Goal: Information Seeking & Learning: Learn about a topic

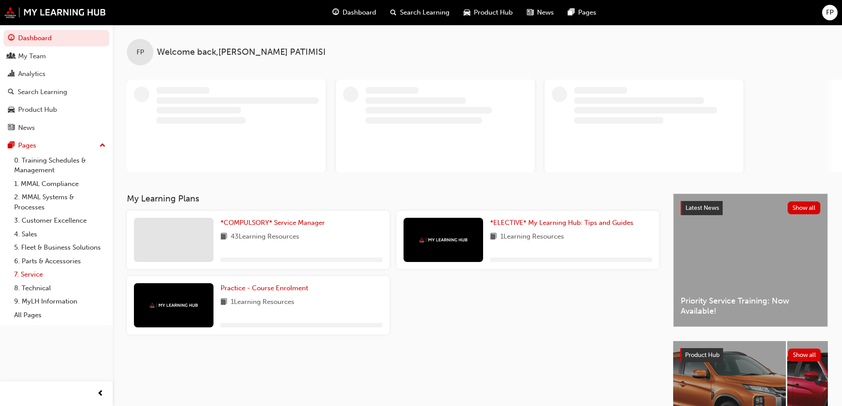
click at [41, 273] on link "7. Service" at bounding box center [60, 275] width 99 height 14
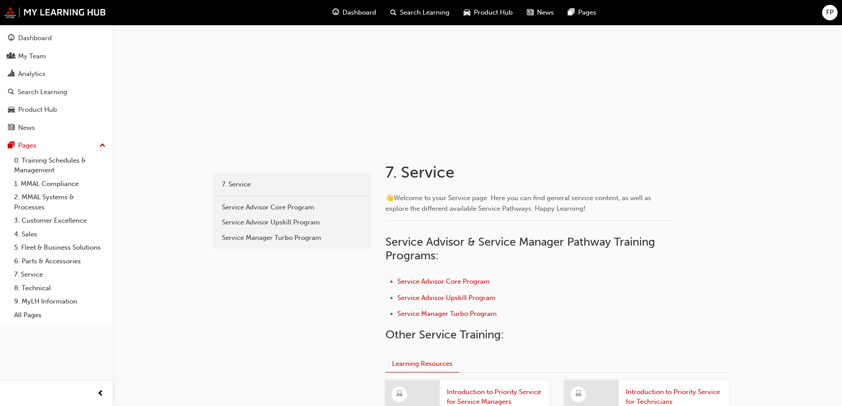
scroll to position [221, 0]
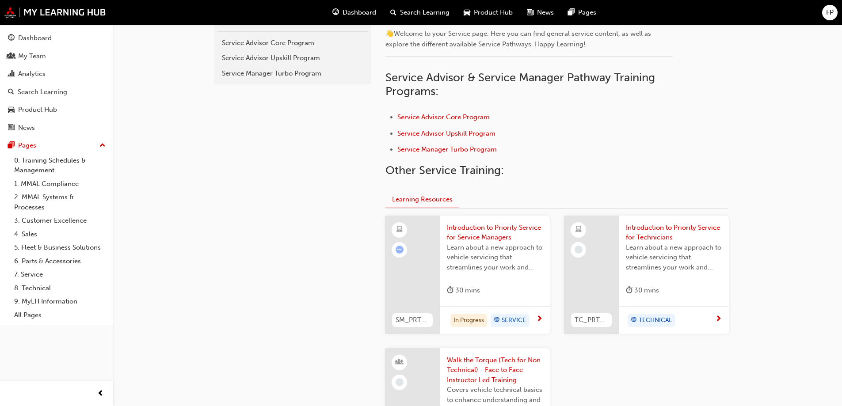
click at [507, 265] on span "Learn about a new approach to vehicle servicing that streamlines your work and …" at bounding box center [495, 258] width 96 height 30
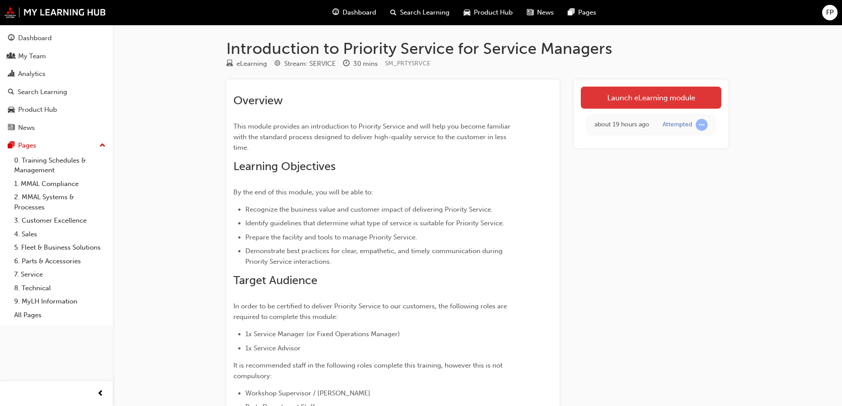
click at [667, 88] on link "Launch eLearning module" at bounding box center [651, 98] width 141 height 22
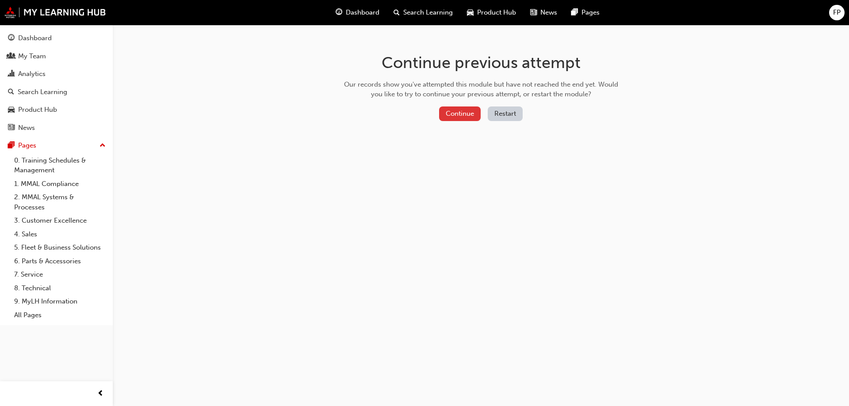
drag, startPoint x: 465, startPoint y: 123, endPoint x: 465, endPoint y: 117, distance: 5.7
click at [465, 122] on div "Continue Restart" at bounding box center [481, 116] width 280 height 18
click at [465, 117] on button "Continue" at bounding box center [460, 114] width 42 height 15
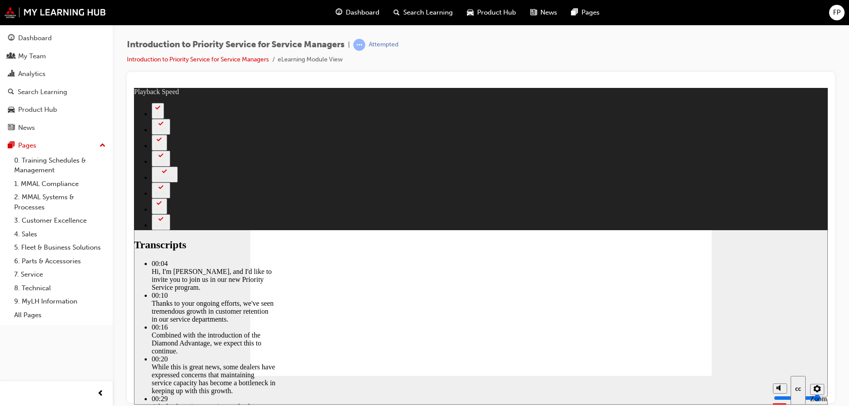
type input "10"
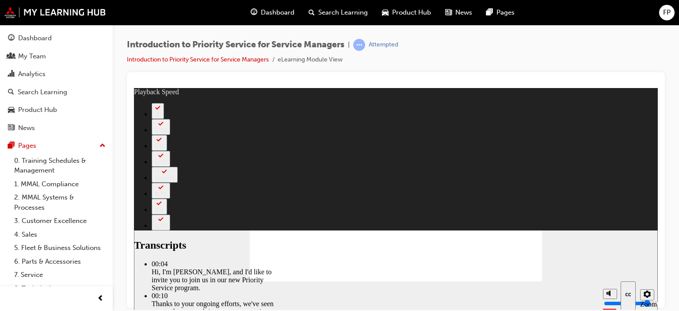
type input "127"
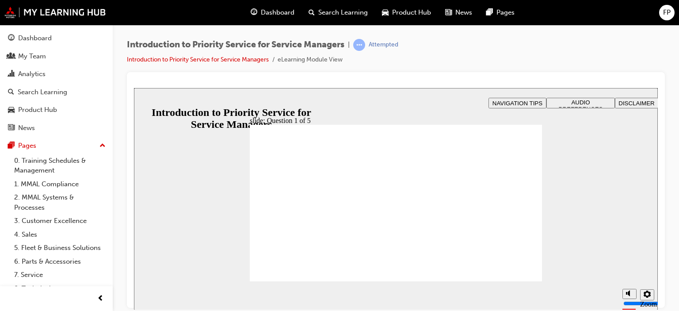
radio input "true"
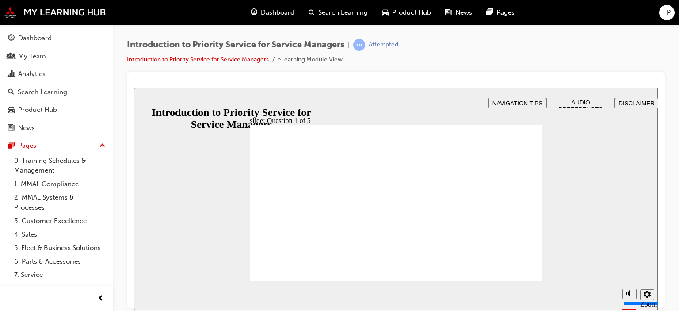
drag, startPoint x: 262, startPoint y: 198, endPoint x: 262, endPoint y: 193, distance: 4.9
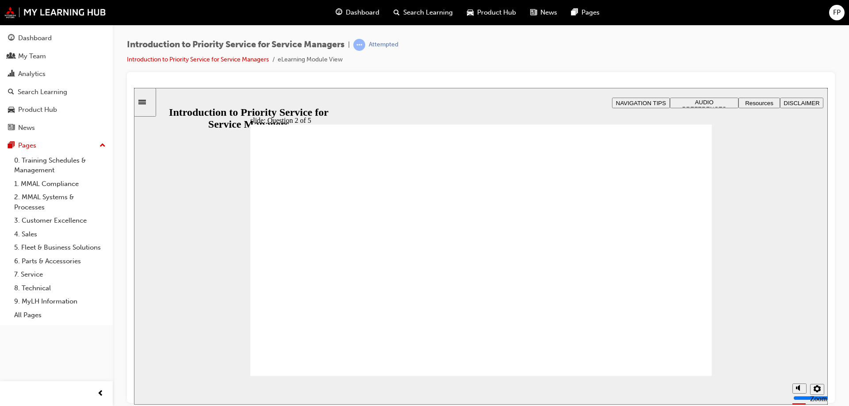
drag, startPoint x: 655, startPoint y: 308, endPoint x: 570, endPoint y: 256, distance: 99.9
drag, startPoint x: 470, startPoint y: 217, endPoint x: 332, endPoint y: 248, distance: 141.6
drag, startPoint x: 307, startPoint y: 304, endPoint x: 486, endPoint y: 251, distance: 187.2
drag, startPoint x: 600, startPoint y: 311, endPoint x: 687, endPoint y: 256, distance: 103.0
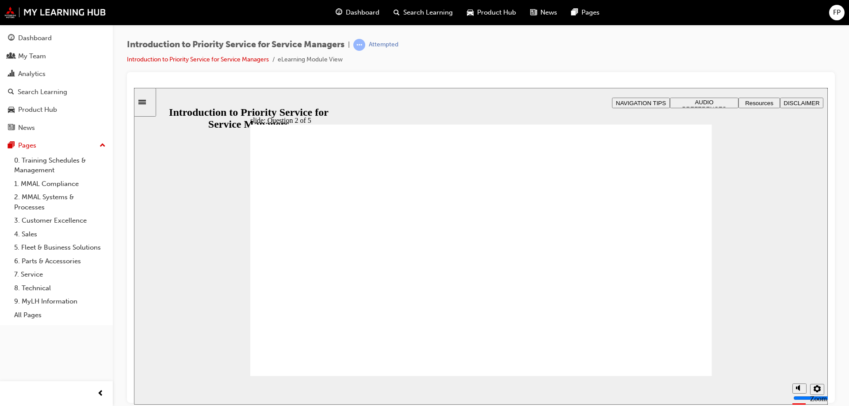
drag, startPoint x: 485, startPoint y: 325, endPoint x: 401, endPoint y: 270, distance: 99.9
drag, startPoint x: 401, startPoint y: 306, endPoint x: 313, endPoint y: 250, distance: 104.4
